Goal: Task Accomplishment & Management: Use online tool/utility

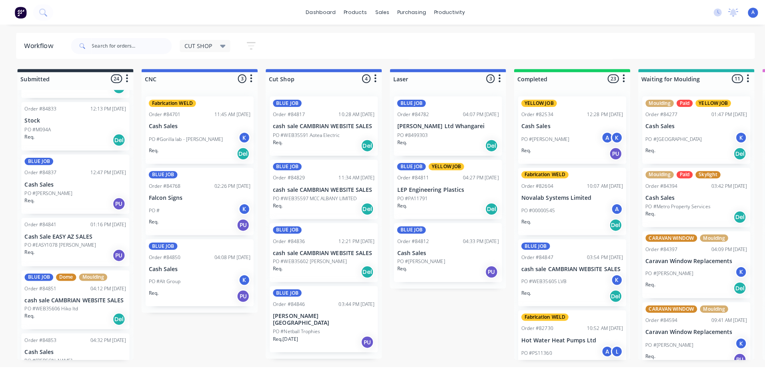
scroll to position [1022, 0]
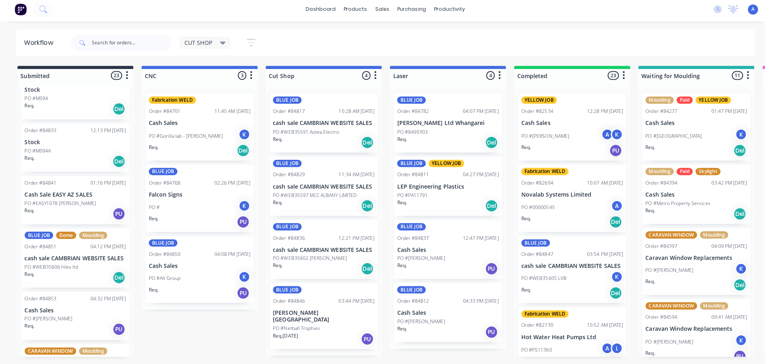
click at [460, 261] on div "PO #[PERSON_NAME]" at bounding box center [444, 258] width 101 height 7
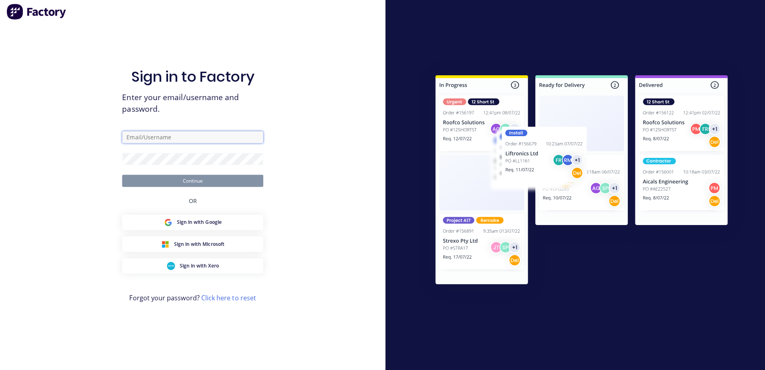
type input "[EMAIL_ADDRESS][DOMAIN_NAME]"
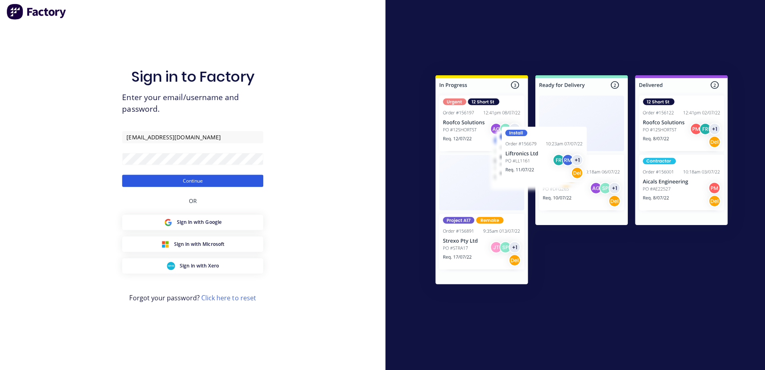
click at [220, 183] on button "Continue" at bounding box center [191, 182] width 140 height 12
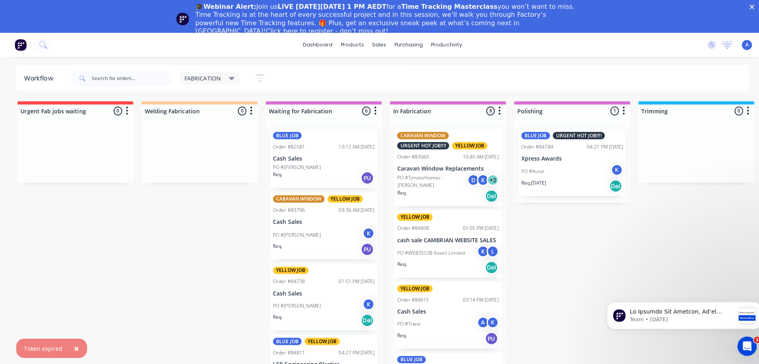
click at [220, 84] on div "FABRICATION" at bounding box center [207, 80] width 59 height 12
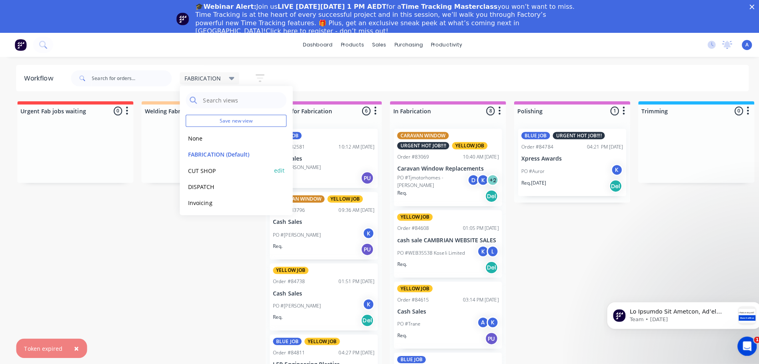
click at [212, 170] on button "CUT SHOP" at bounding box center [226, 171] width 85 height 9
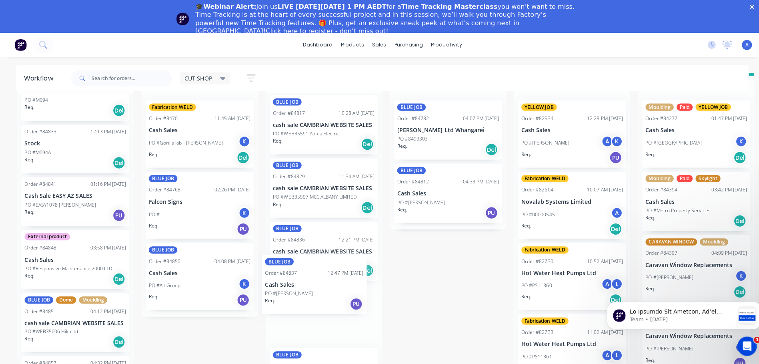
scroll to position [7, 0]
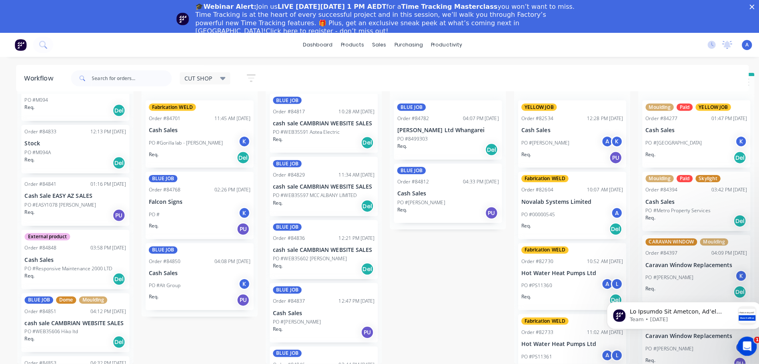
click at [319, 310] on p "Cash Sales" at bounding box center [321, 313] width 101 height 7
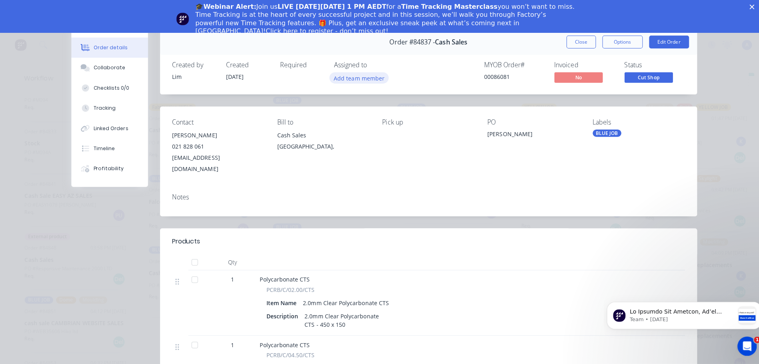
click at [360, 81] on button "Add team member" at bounding box center [356, 79] width 59 height 11
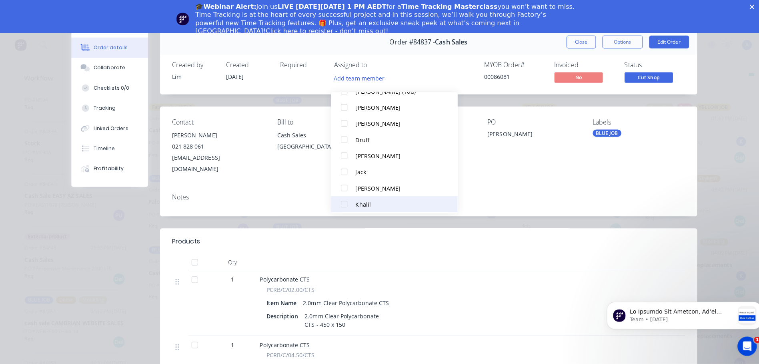
click at [366, 204] on button "Khalil" at bounding box center [391, 205] width 126 height 16
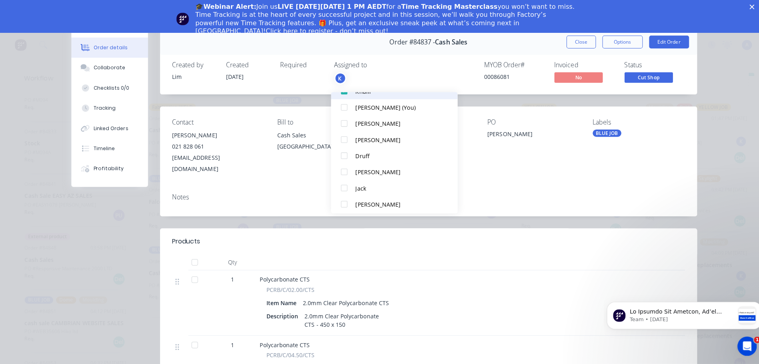
scroll to position [0, 0]
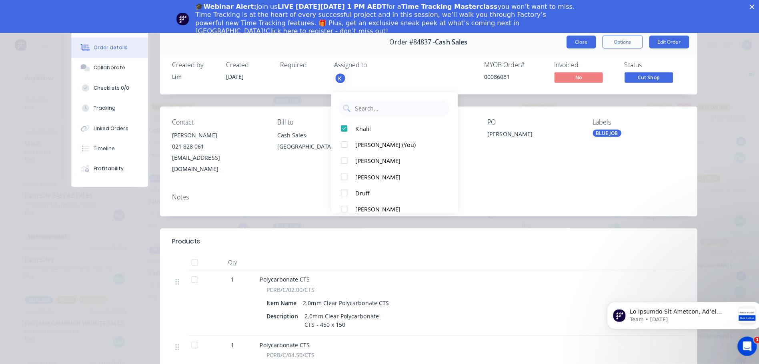
click at [574, 45] on button "Close" at bounding box center [576, 44] width 29 height 13
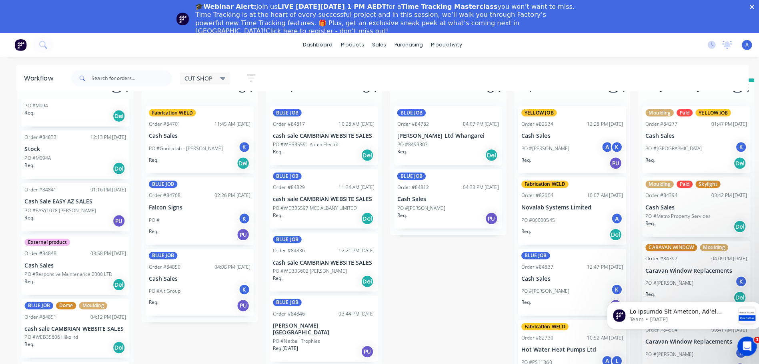
scroll to position [34, 0]
